Goal: Task Accomplishment & Management: Manage account settings

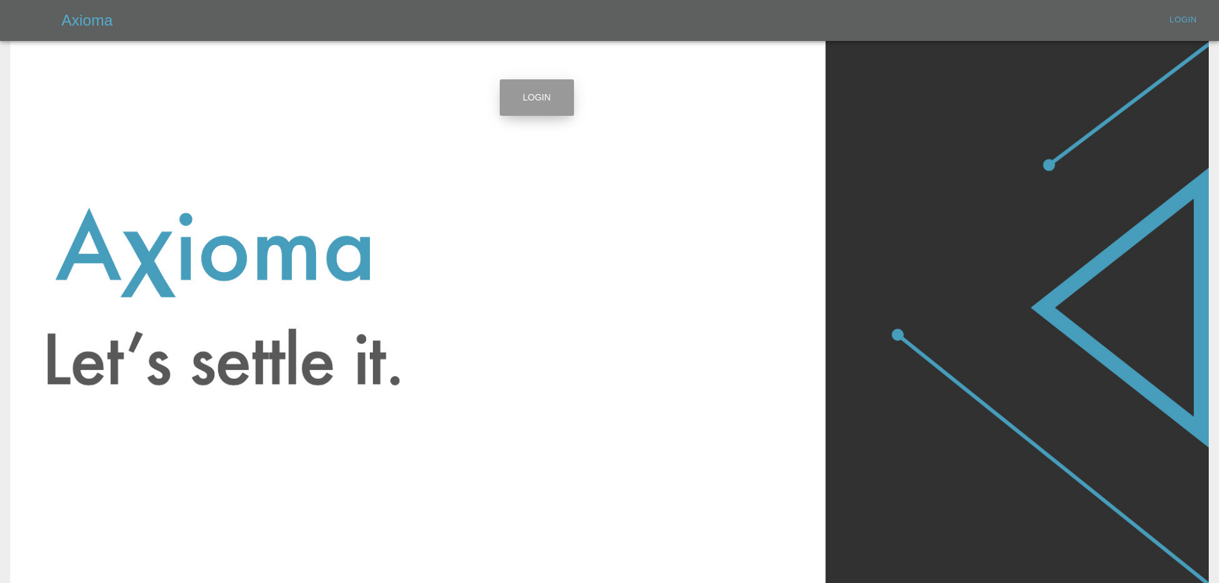
click at [541, 100] on link "Login" at bounding box center [537, 97] width 74 height 36
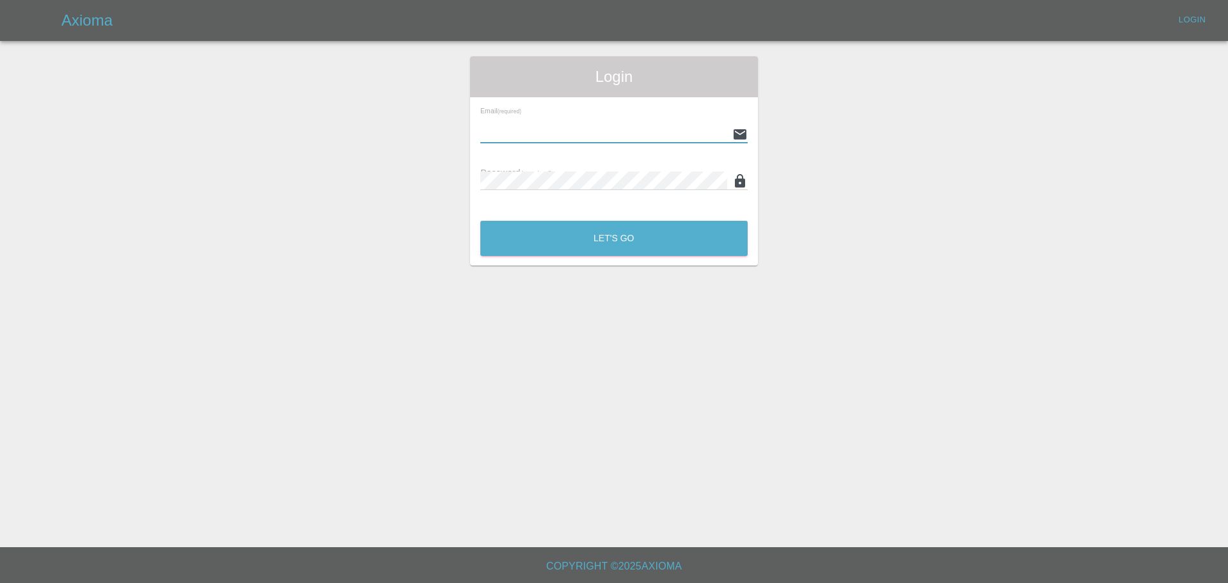
paste input "[EMAIL_ADDRESS][DOMAIN_NAME]"
type input "[EMAIL_ADDRESS][DOMAIN_NAME]"
click at [574, 129] on input "text" at bounding box center [603, 134] width 247 height 19
drag, startPoint x: 872, startPoint y: 123, endPoint x: 860, endPoint y: 118, distance: 13.8
click at [872, 122] on div "Login Email (required) Password (required) Let's Go" at bounding box center [614, 160] width 1227 height 209
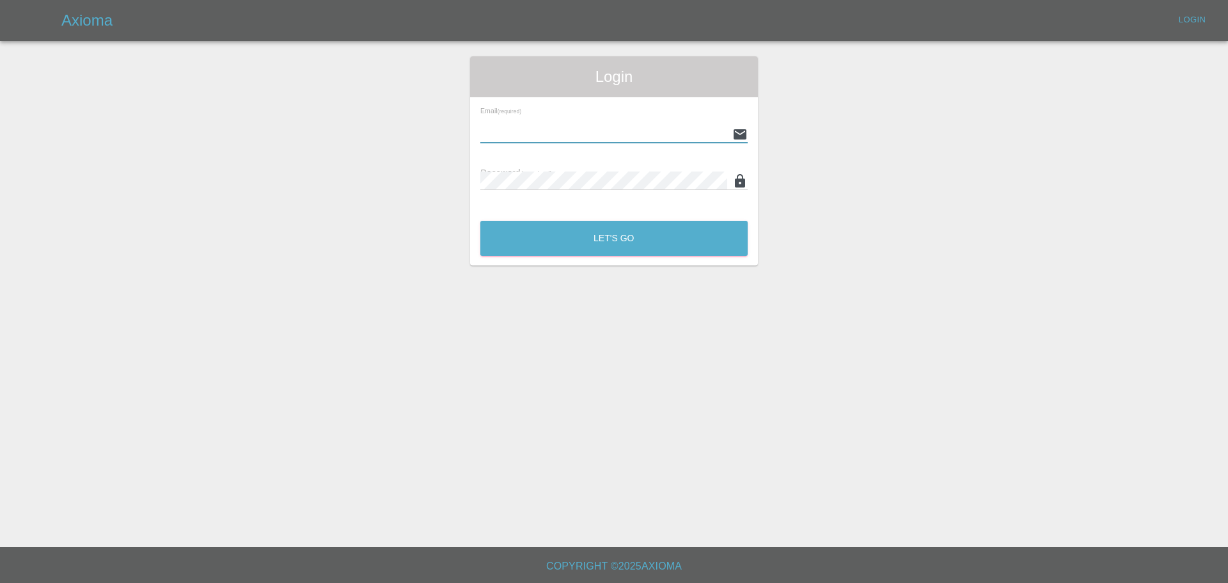
paste input "[EMAIL_ADDRESS][DOMAIN_NAME]"
type input "[EMAIL_ADDRESS][DOMAIN_NAME]"
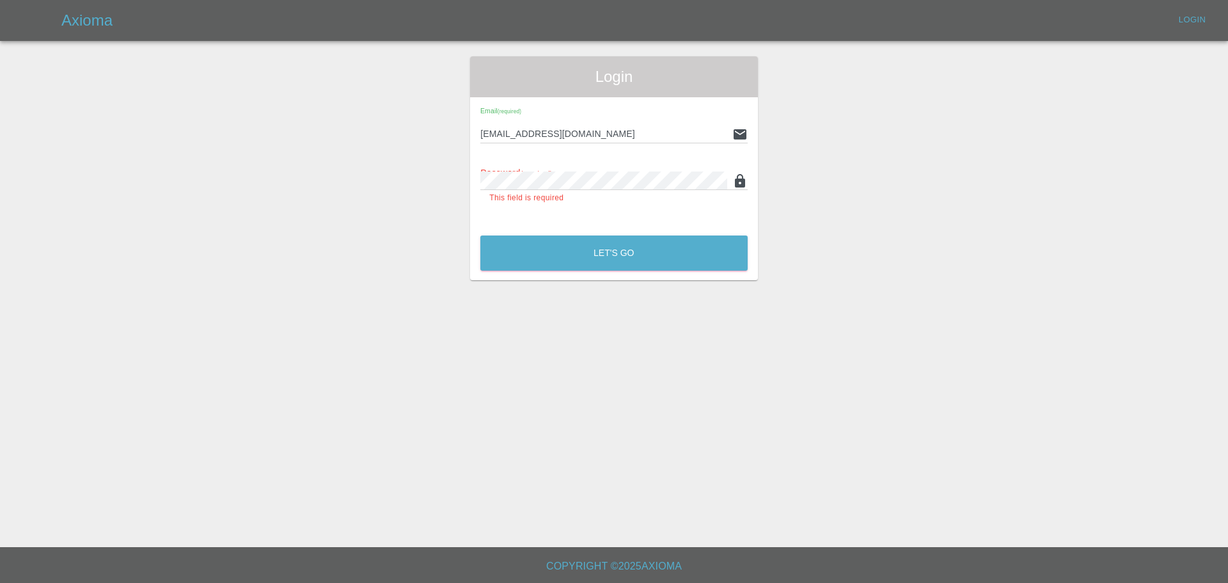
drag, startPoint x: 950, startPoint y: 223, endPoint x: 929, endPoint y: 211, distance: 23.5
click at [949, 217] on div "Login Email (required) [EMAIL_ADDRESS][DOMAIN_NAME] Password (required) This fi…" at bounding box center [614, 168] width 1227 height 224
click at [585, 260] on div "Login Email (required) [EMAIL_ADDRESS][DOMAIN_NAME] Password (required) This fi…" at bounding box center [614, 168] width 288 height 224
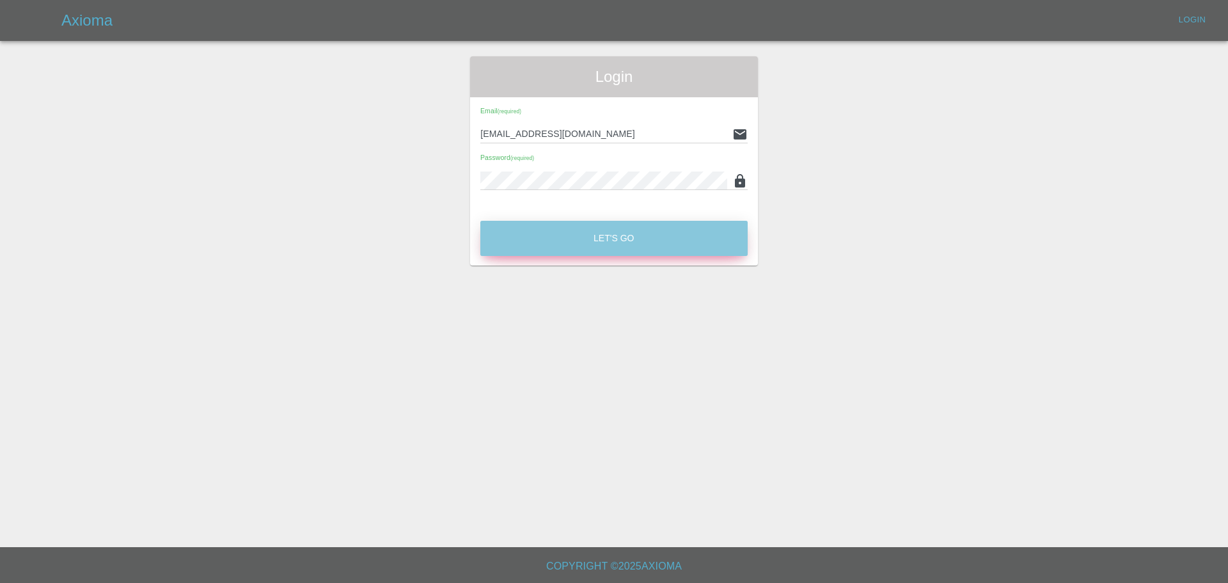
click at [587, 238] on button "Let's Go" at bounding box center [613, 238] width 267 height 35
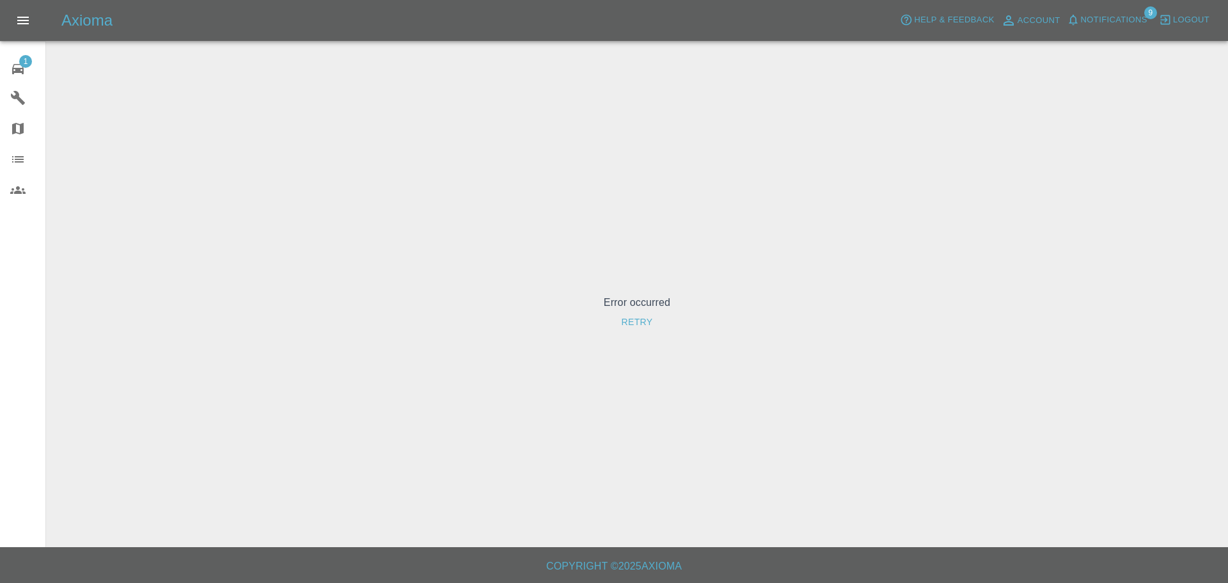
click at [636, 322] on button "Retry" at bounding box center [637, 322] width 42 height 24
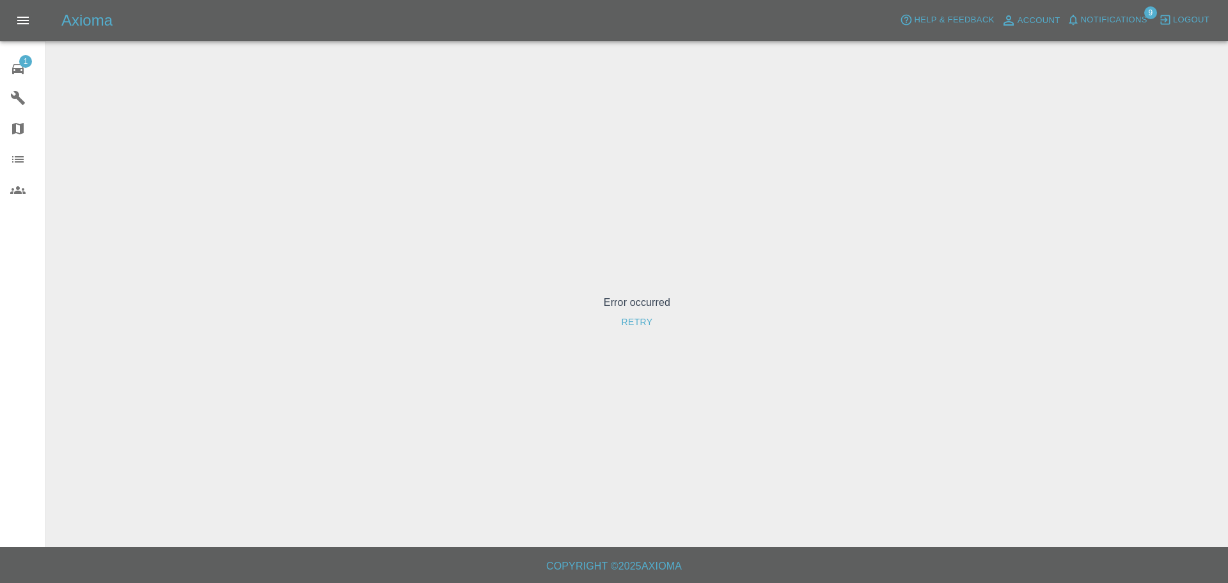
click at [636, 322] on button "Retry" at bounding box center [637, 322] width 42 height 24
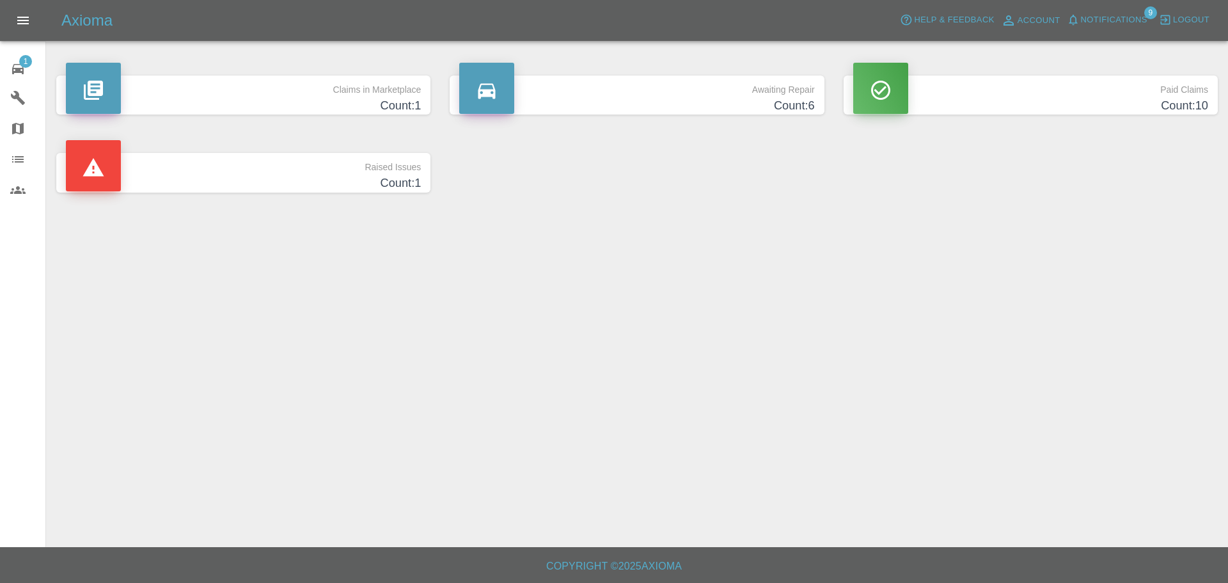
click at [386, 100] on h4 "Count: 1" at bounding box center [243, 105] width 355 height 17
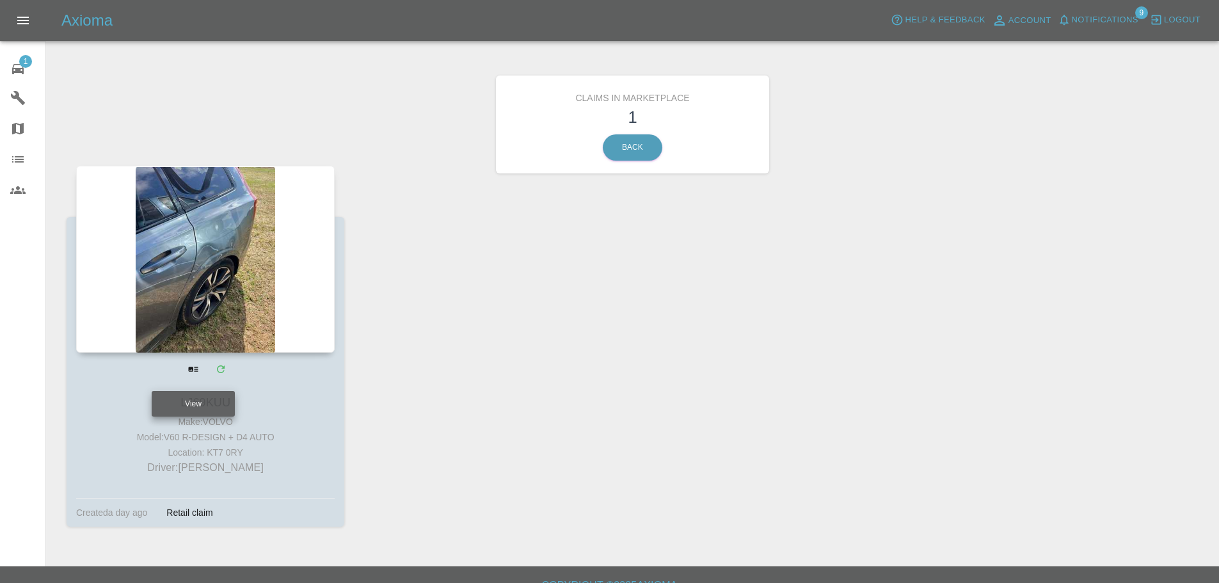
click at [197, 367] on icon "View" at bounding box center [193, 369] width 10 height 5
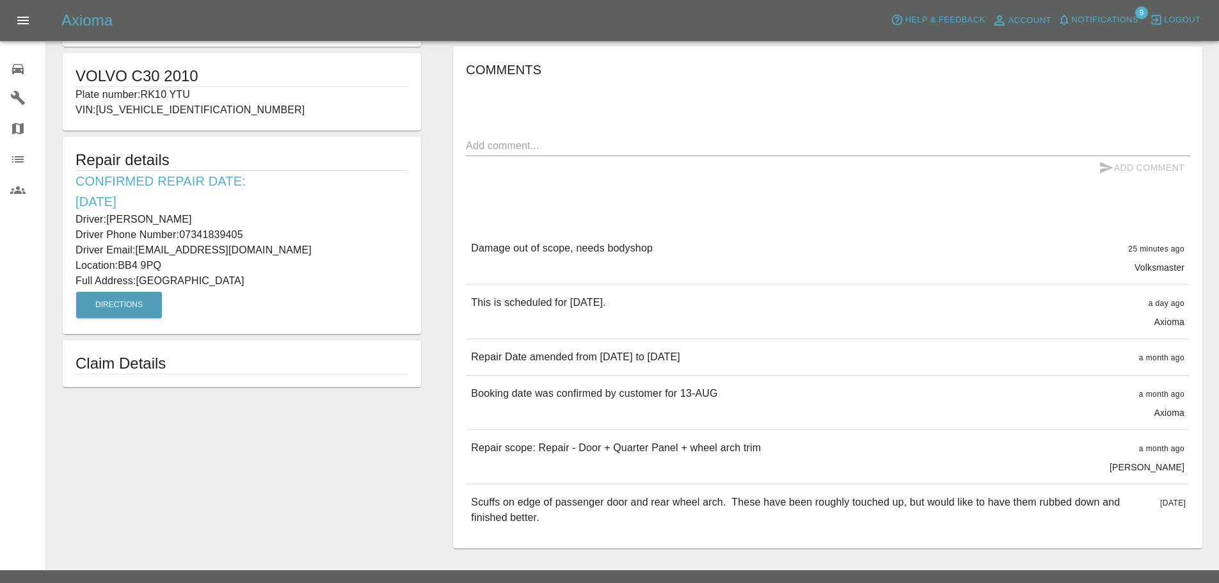
scroll to position [251, 0]
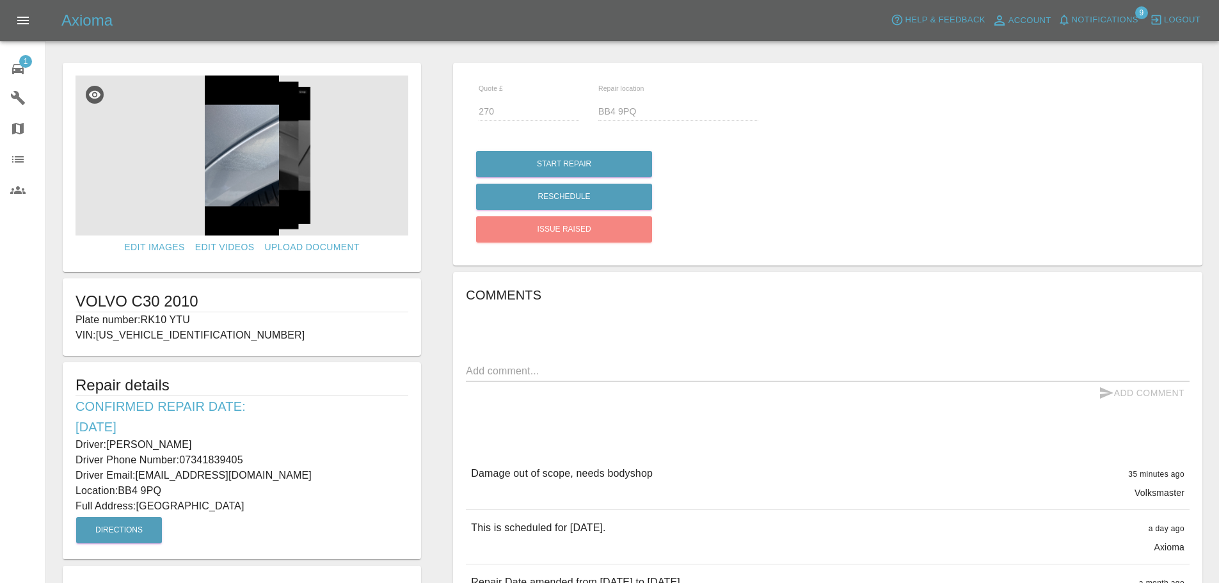
click at [243, 159] on img at bounding box center [241, 155] width 333 height 160
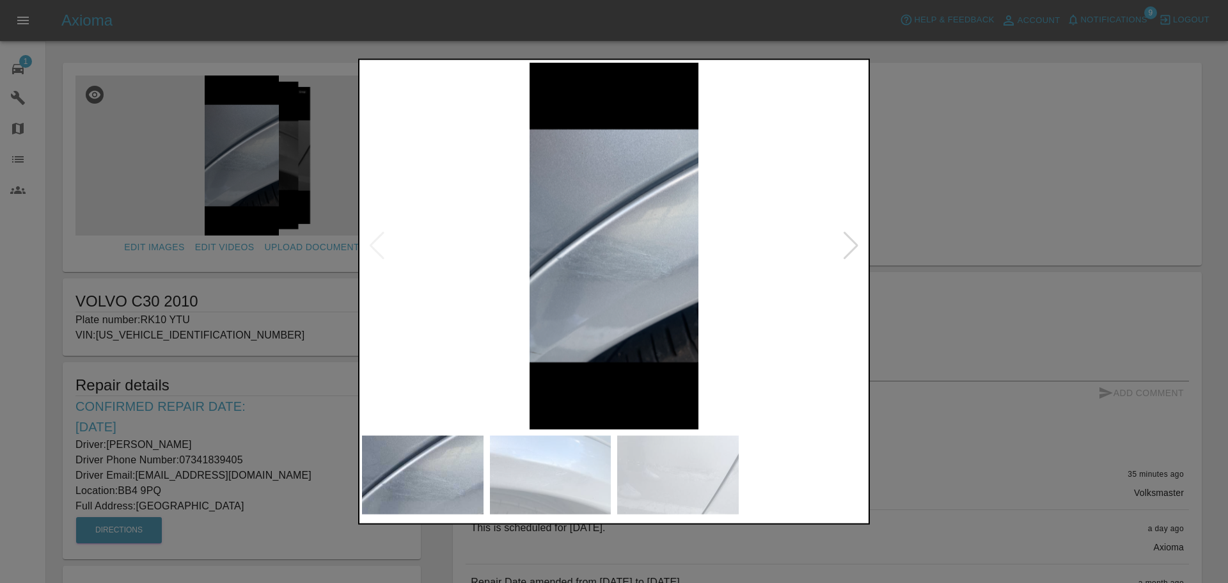
click at [846, 250] on div at bounding box center [850, 246] width 17 height 28
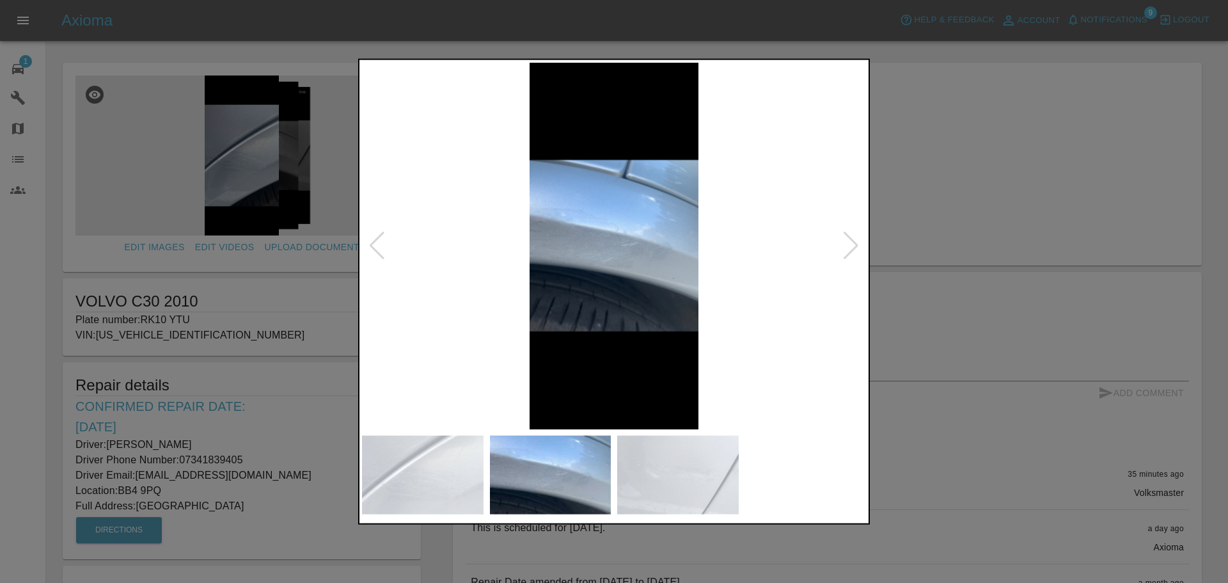
click at [850, 249] on div at bounding box center [850, 246] width 17 height 28
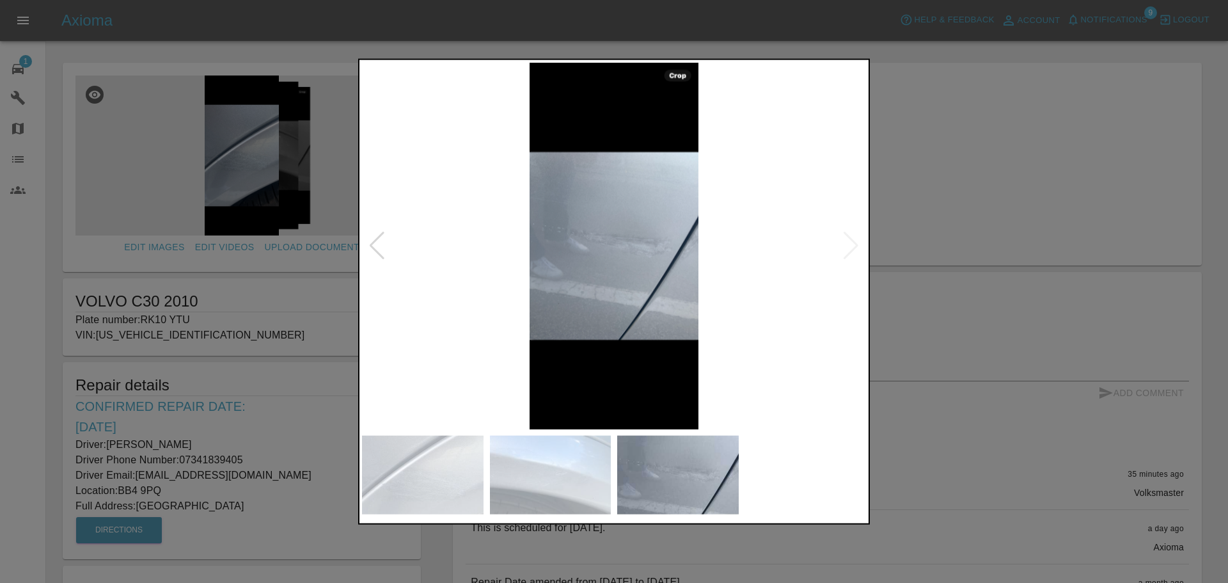
click at [850, 249] on img at bounding box center [614, 245] width 504 height 367
click at [379, 242] on div at bounding box center [376, 246] width 17 height 28
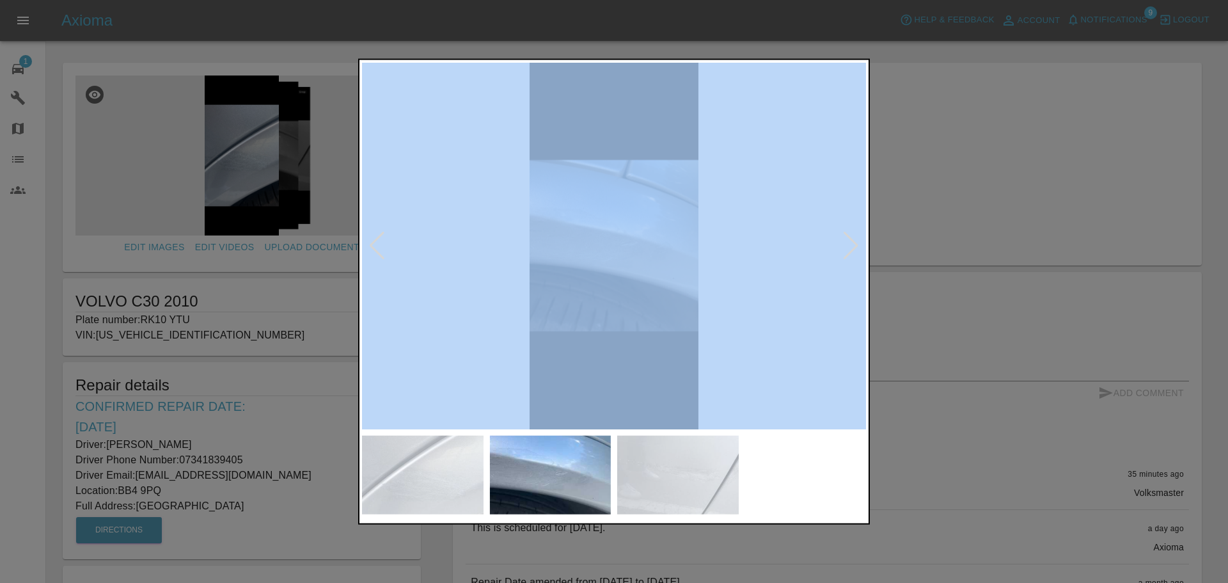
click at [379, 242] on div at bounding box center [376, 246] width 17 height 28
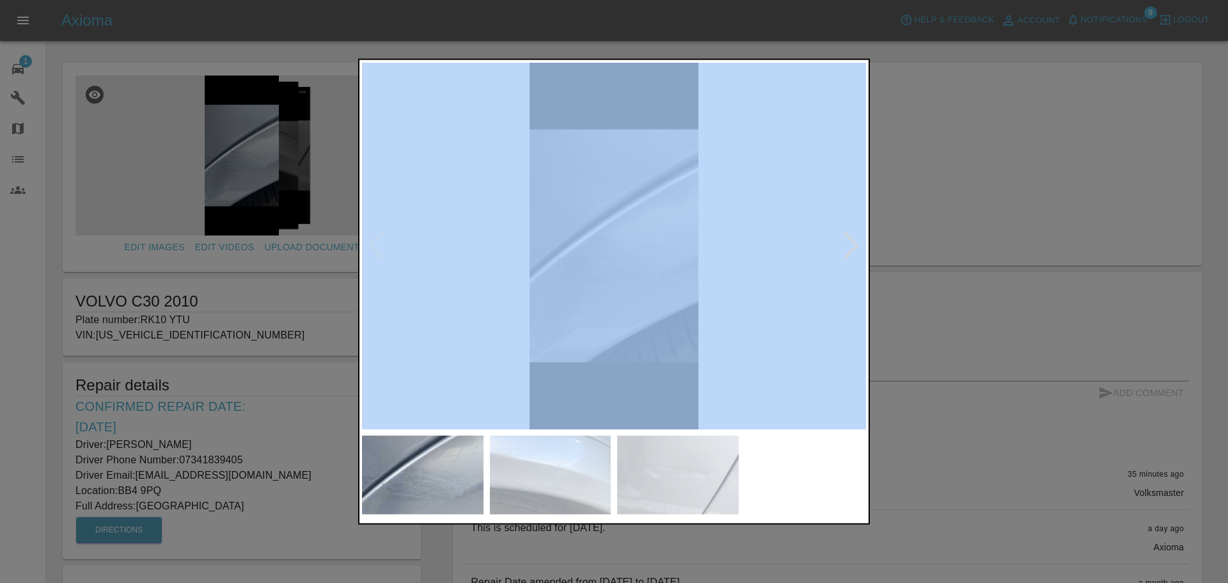
click at [776, 242] on img at bounding box center [614, 245] width 504 height 367
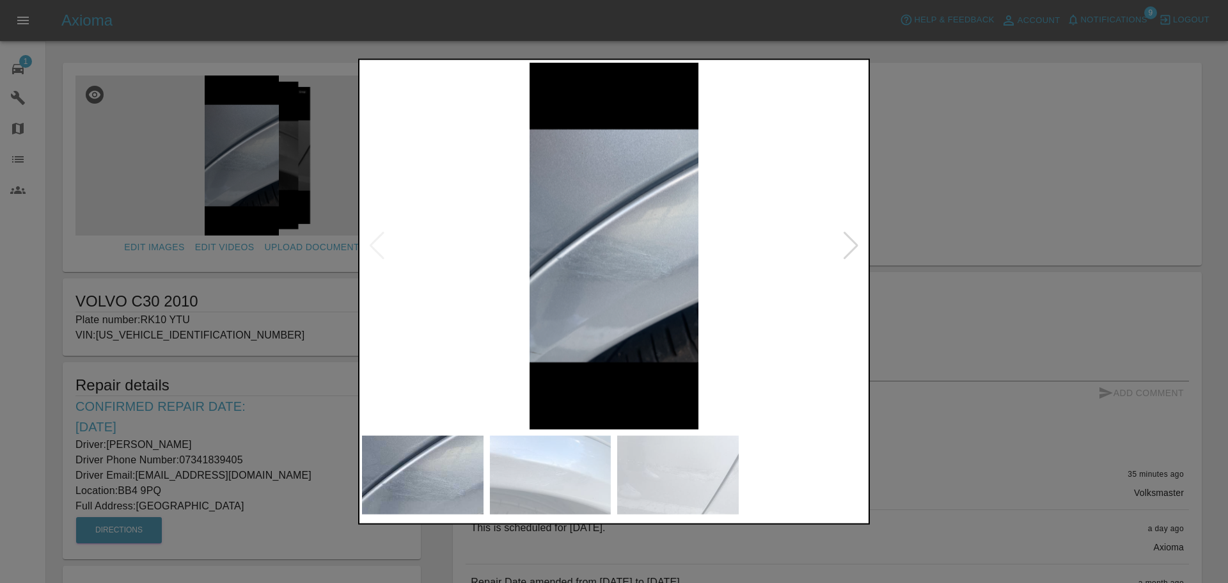
click at [915, 162] on div at bounding box center [614, 291] width 1228 height 583
